Goal: Task Accomplishment & Management: Manage account settings

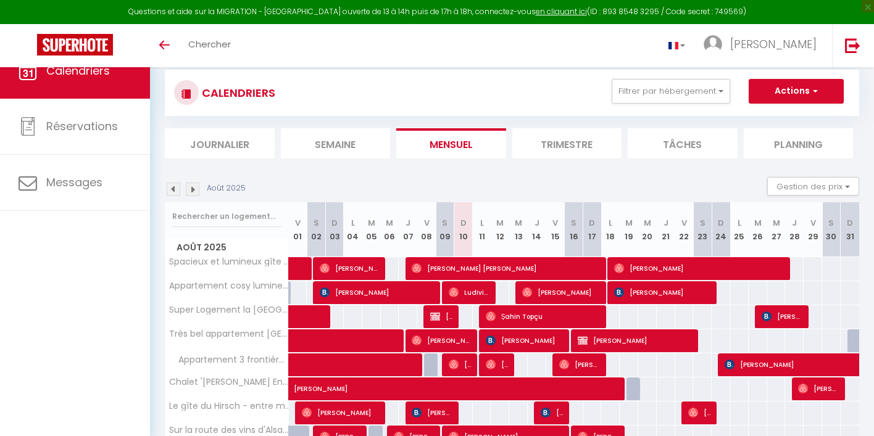
select select
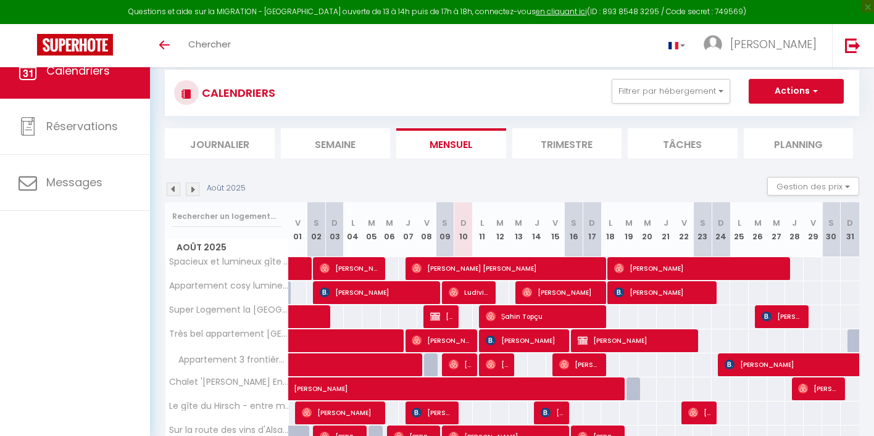
select select
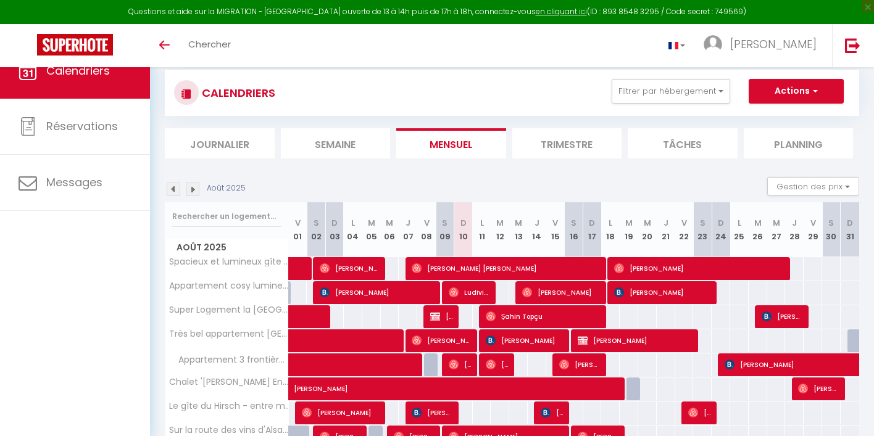
select select
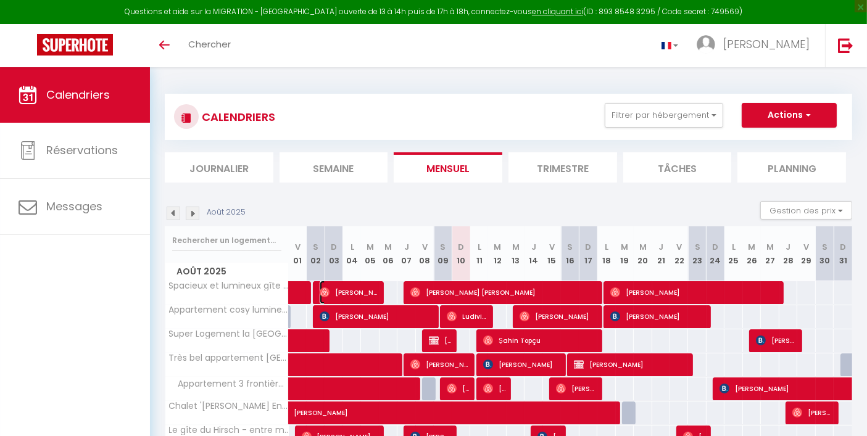
click at [372, 293] on span "[PERSON_NAME]" at bounding box center [350, 292] width 60 height 23
select select "OK"
select select "1"
select select "0"
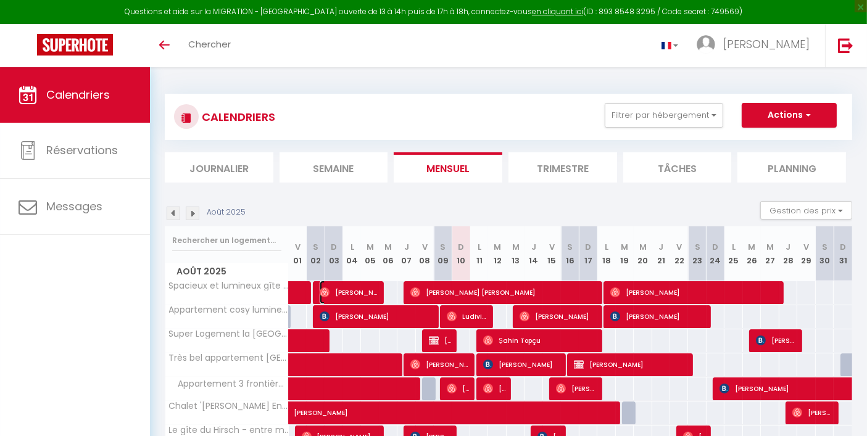
select select "1"
select select
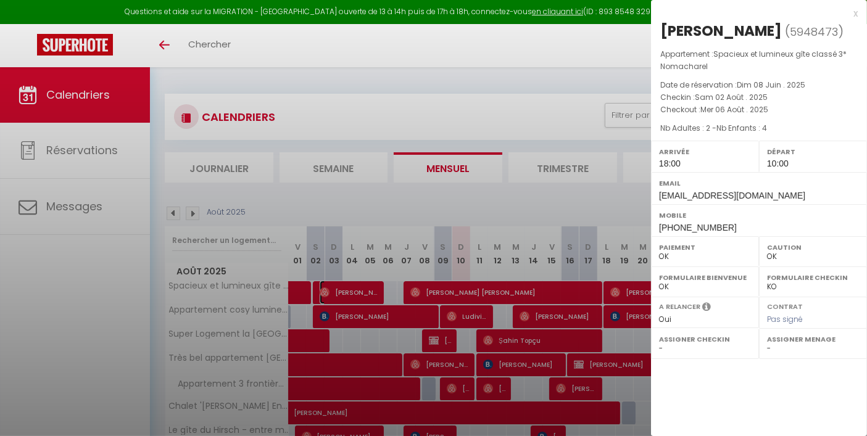
select select "33734"
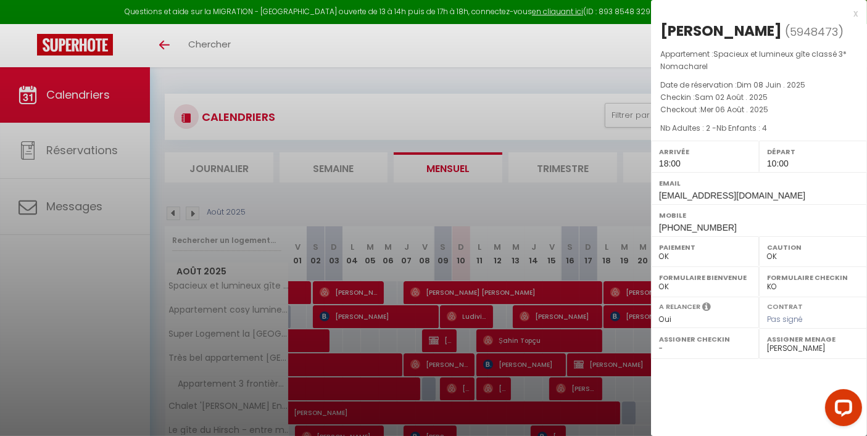
click at [441, 262] on div at bounding box center [433, 218] width 867 height 436
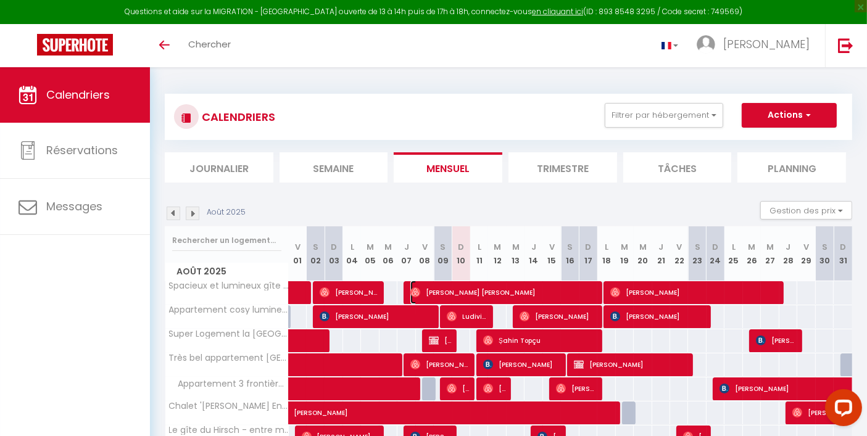
click at [595, 291] on span "[PERSON_NAME] [PERSON_NAME]" at bounding box center [502, 292] width 185 height 23
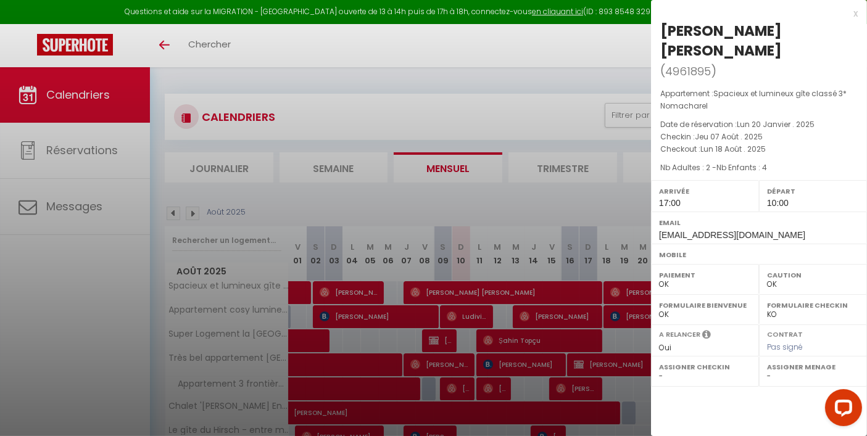
click at [852, 10] on div "x" at bounding box center [754, 13] width 207 height 15
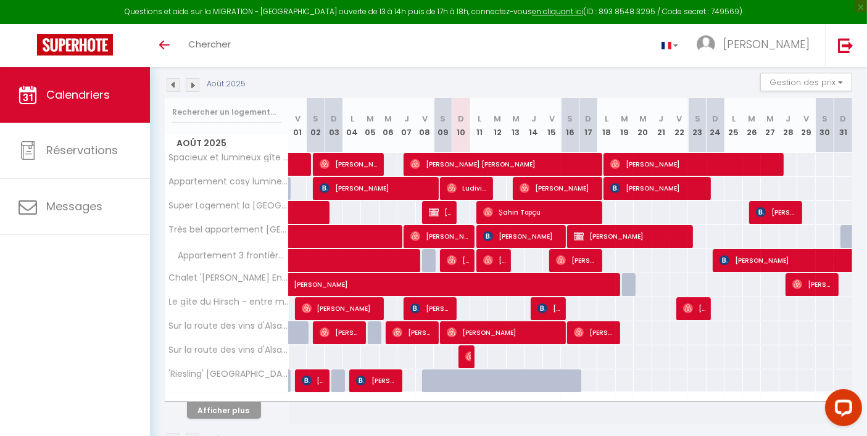
scroll to position [137, 0]
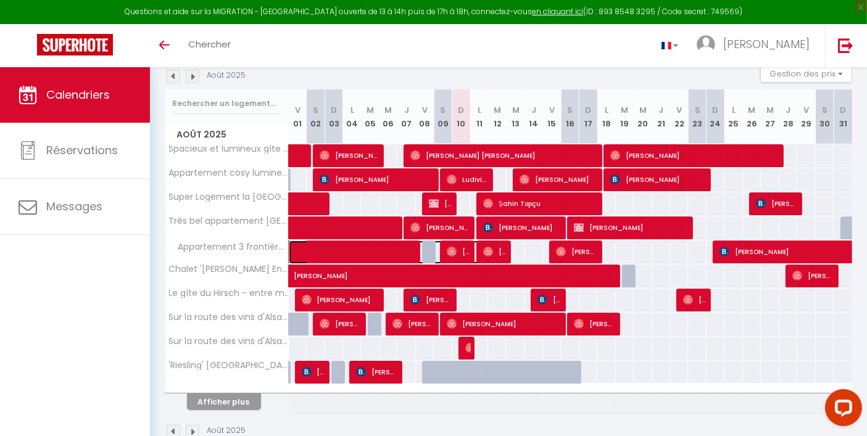
click at [406, 245] on span at bounding box center [401, 252] width 199 height 23
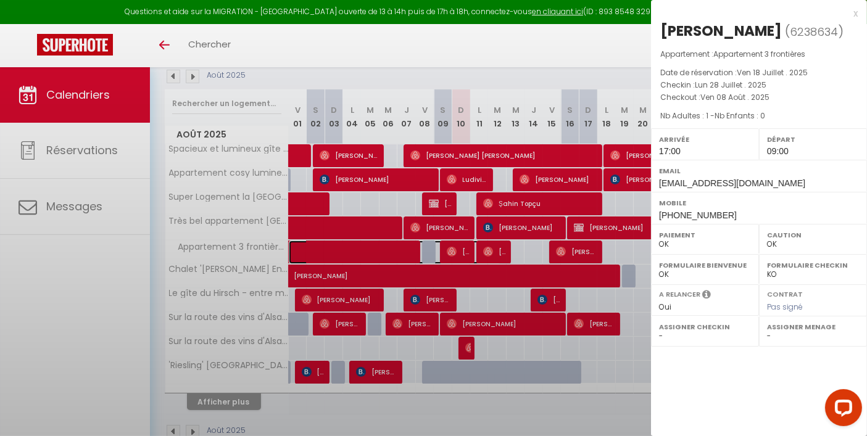
select select "33734"
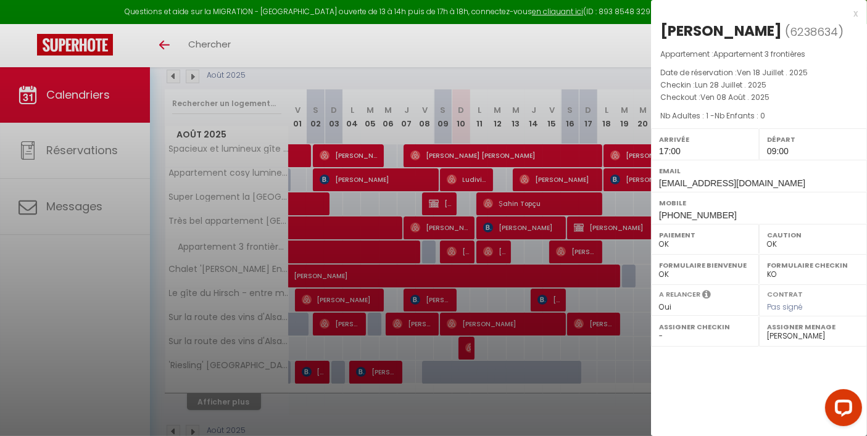
click at [463, 259] on div at bounding box center [433, 218] width 867 height 436
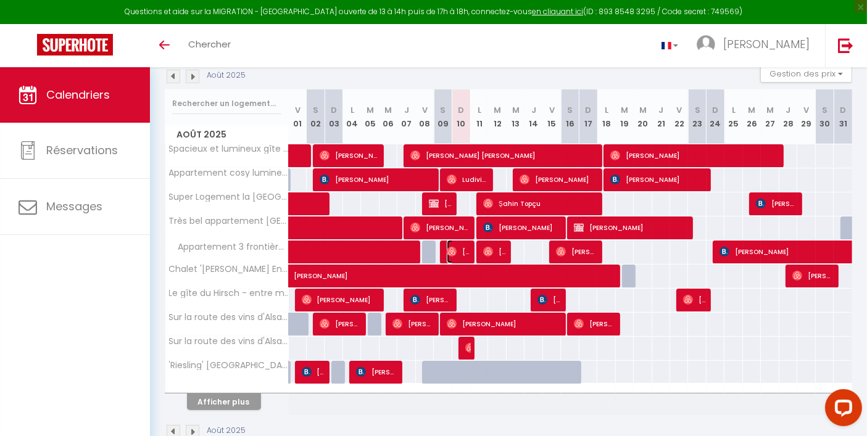
click at [468, 250] on span "[PERSON_NAME]" at bounding box center [459, 251] width 24 height 23
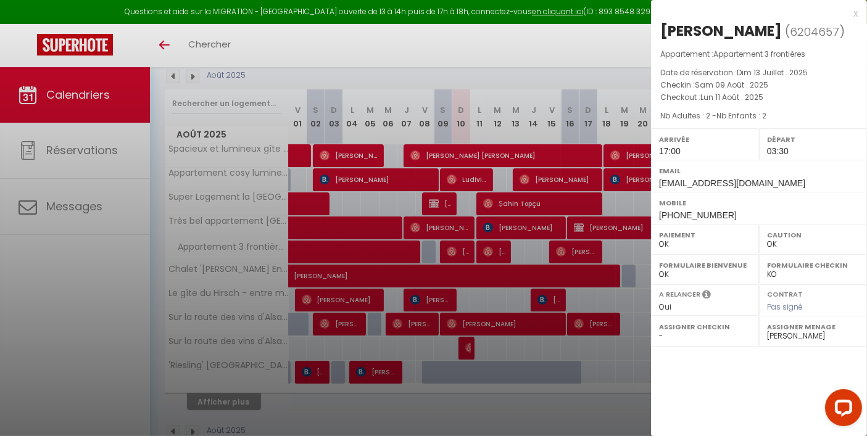
click at [513, 249] on div at bounding box center [433, 218] width 867 height 436
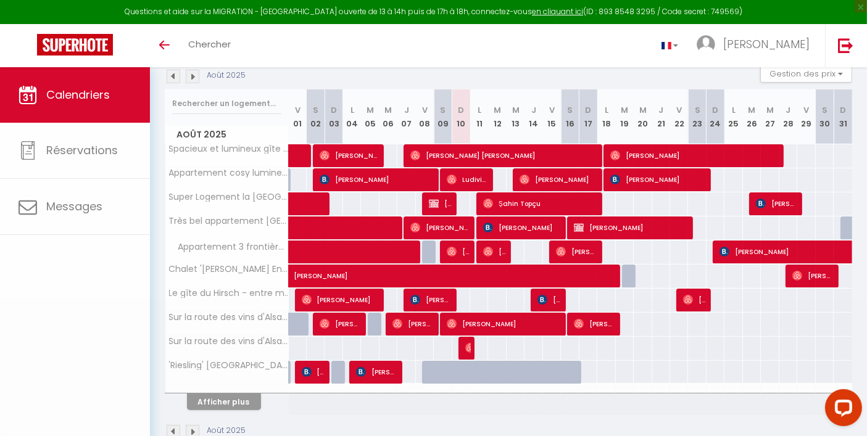
click at [497, 250] on body "Questions et aide sur la MIGRATION - [GEOGRAPHIC_DATA] ouverte de 13 à 14h puis…" at bounding box center [433, 198] width 867 height 536
click at [497, 250] on span "[PERSON_NAME] [PERSON_NAME]" at bounding box center [495, 251] width 24 height 23
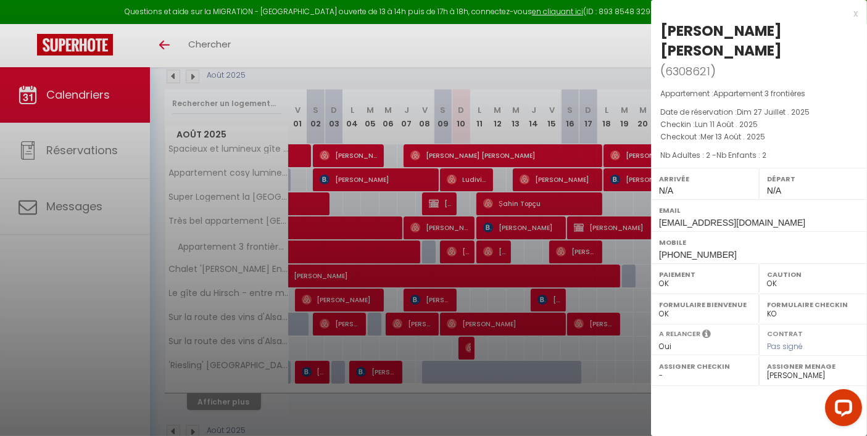
click at [588, 249] on div at bounding box center [433, 218] width 867 height 436
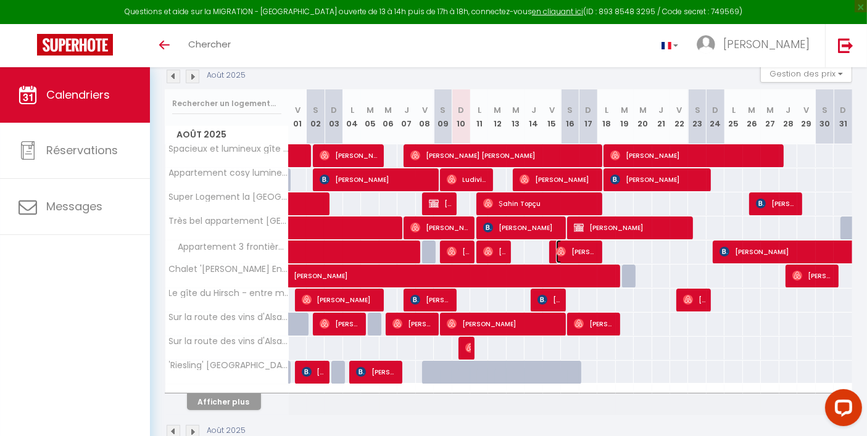
click at [584, 249] on span "[PERSON_NAME] [PERSON_NAME]" at bounding box center [577, 251] width 42 height 23
select select "1"
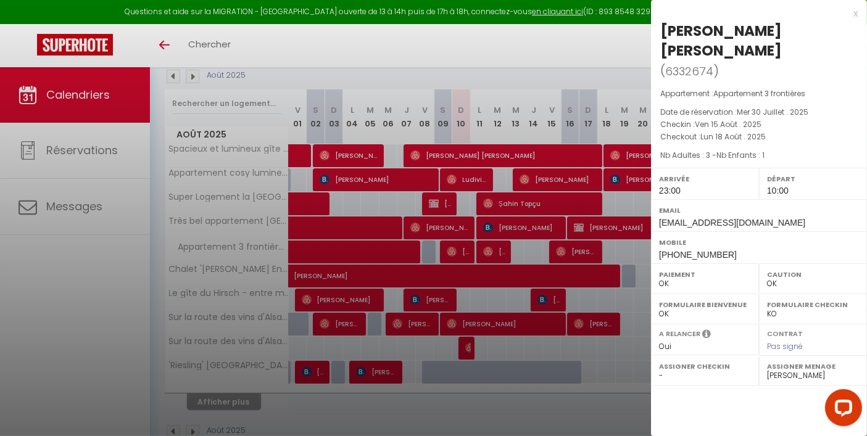
click at [584, 249] on div at bounding box center [433, 218] width 867 height 436
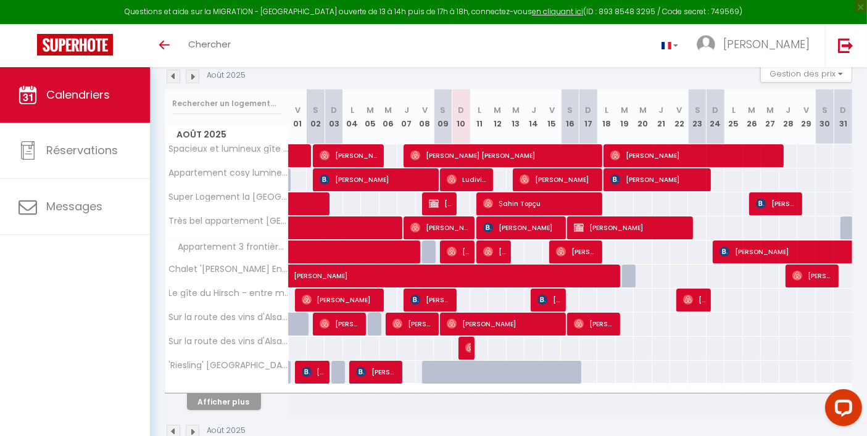
click at [608, 151] on div at bounding box center [613, 155] width 18 height 23
click at [622, 151] on span "[PERSON_NAME]" at bounding box center [693, 155] width 167 height 23
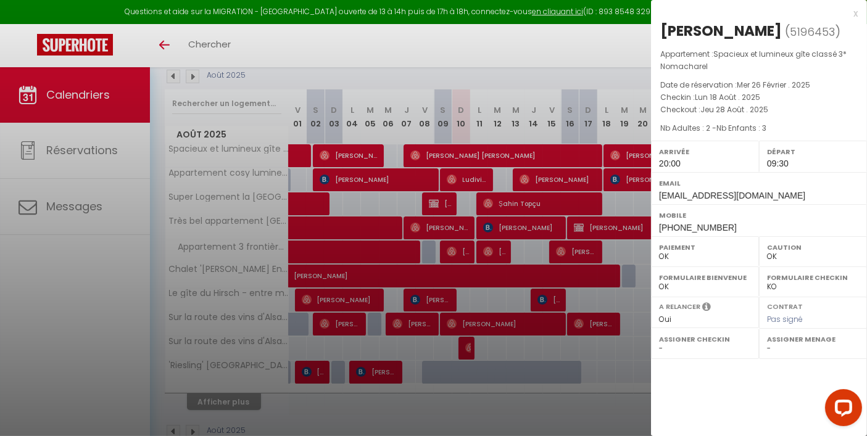
click at [622, 151] on div at bounding box center [433, 218] width 867 height 436
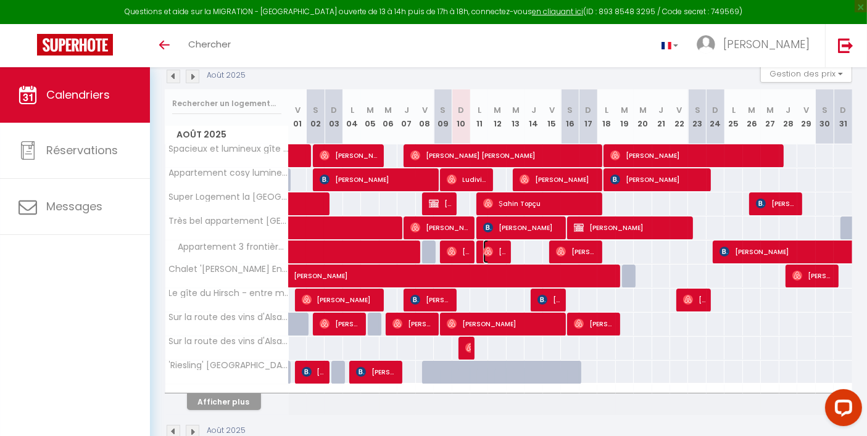
click at [504, 249] on span "[PERSON_NAME] [PERSON_NAME]" at bounding box center [495, 251] width 24 height 23
select select "33734"
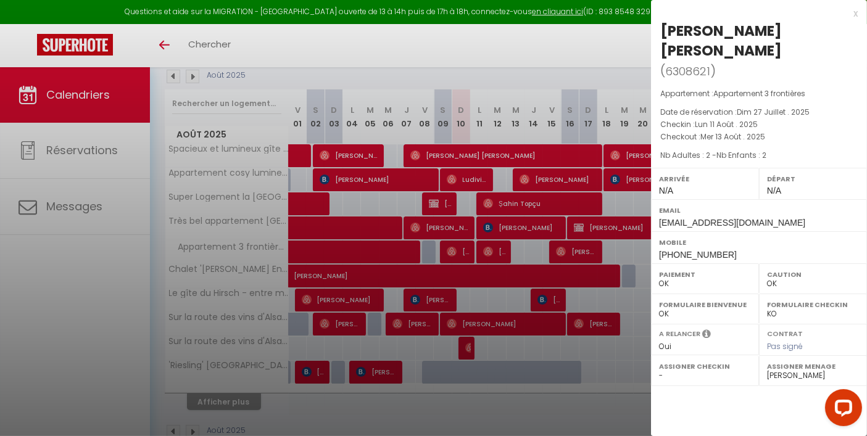
click at [504, 249] on div at bounding box center [433, 218] width 867 height 436
